Goal: Check status

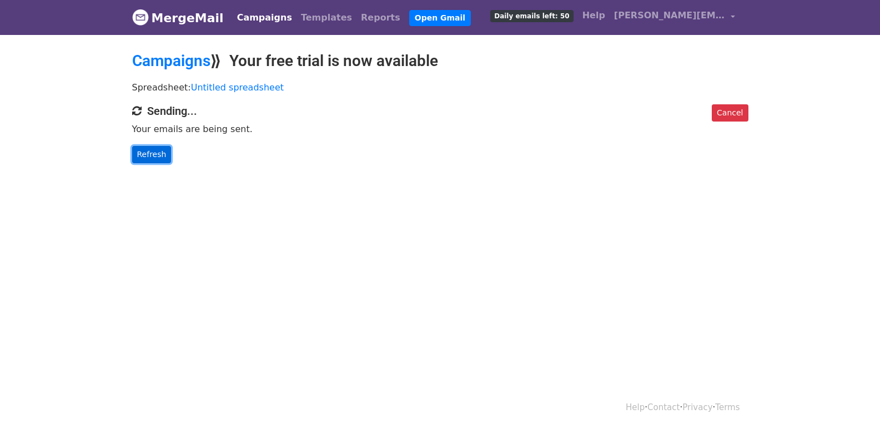
click at [163, 159] on link "Refresh" at bounding box center [151, 154] width 39 height 17
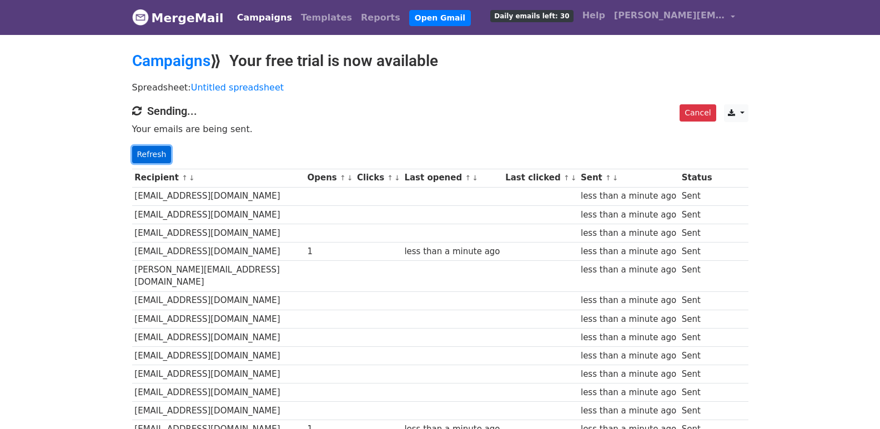
click at [148, 148] on link "Refresh" at bounding box center [151, 154] width 39 height 17
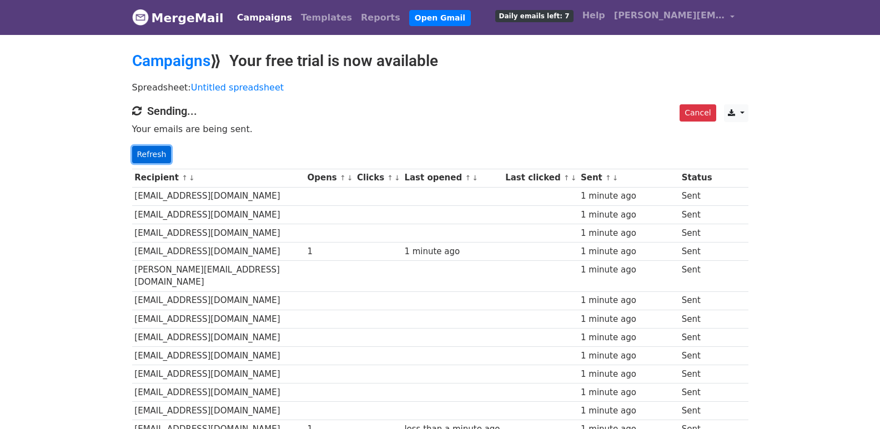
click at [142, 158] on link "Refresh" at bounding box center [151, 154] width 39 height 17
click at [141, 152] on link "Refresh" at bounding box center [151, 154] width 39 height 17
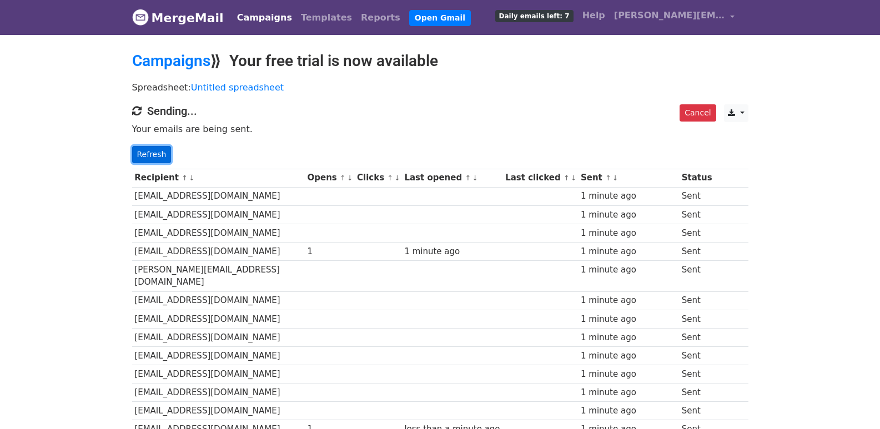
click at [141, 152] on link "Refresh" at bounding box center [151, 154] width 39 height 17
